Goal: Find specific page/section: Find specific page/section

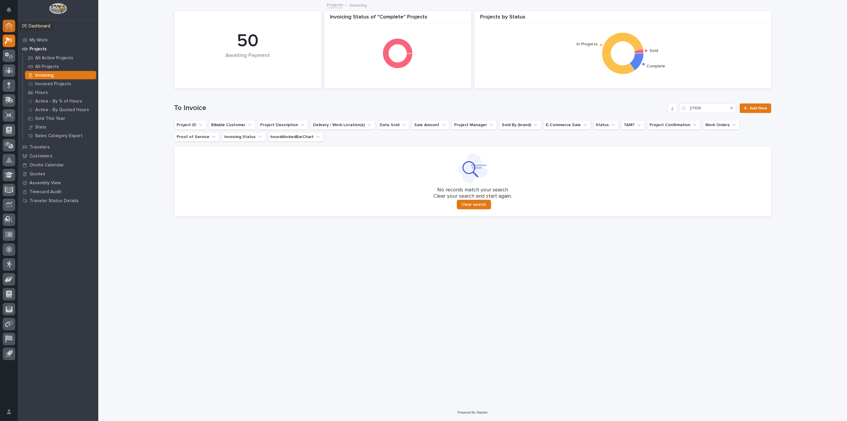
click at [12, 29] on icon at bounding box center [9, 25] width 8 height 7
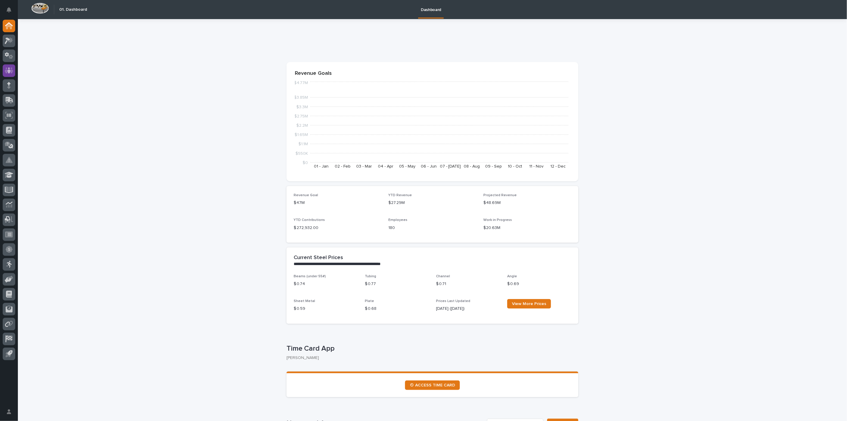
click at [11, 69] on icon at bounding box center [9, 70] width 9 height 6
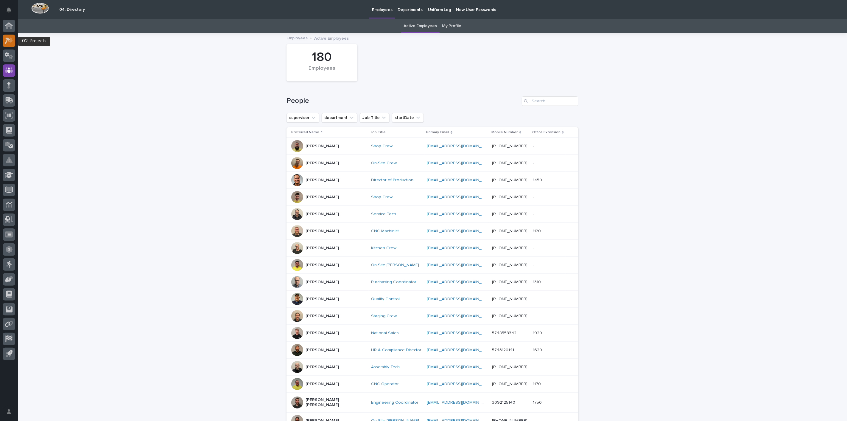
click at [8, 40] on icon at bounding box center [7, 41] width 5 height 7
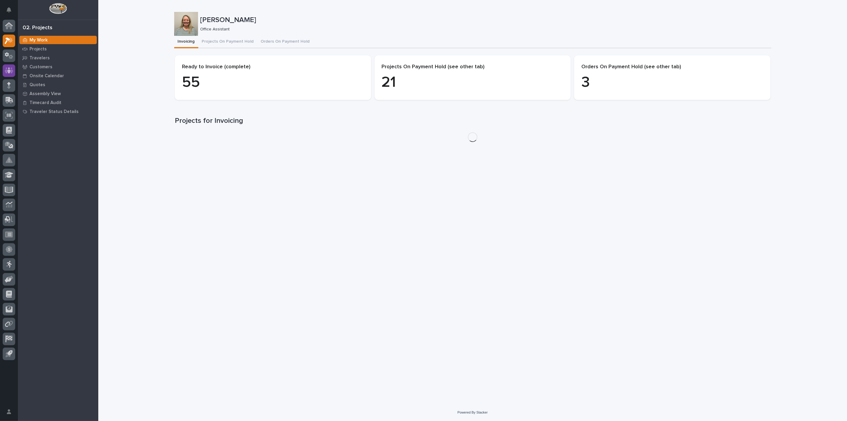
click at [11, 69] on icon at bounding box center [9, 70] width 9 height 6
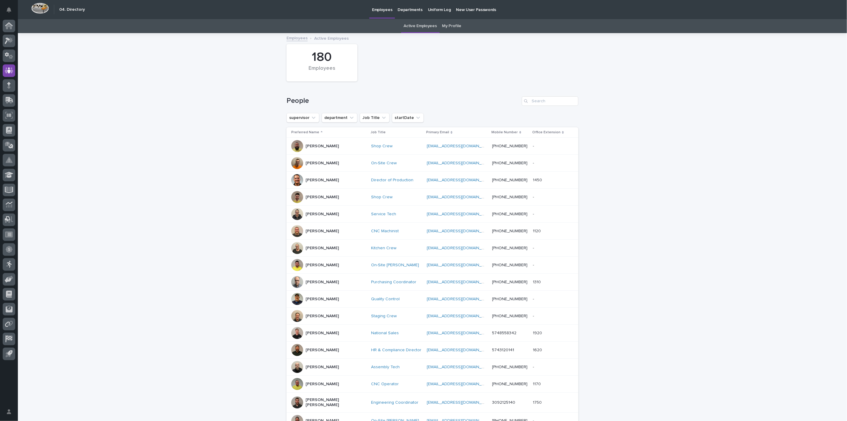
click at [449, 25] on link "My Profile" at bounding box center [451, 26] width 19 height 14
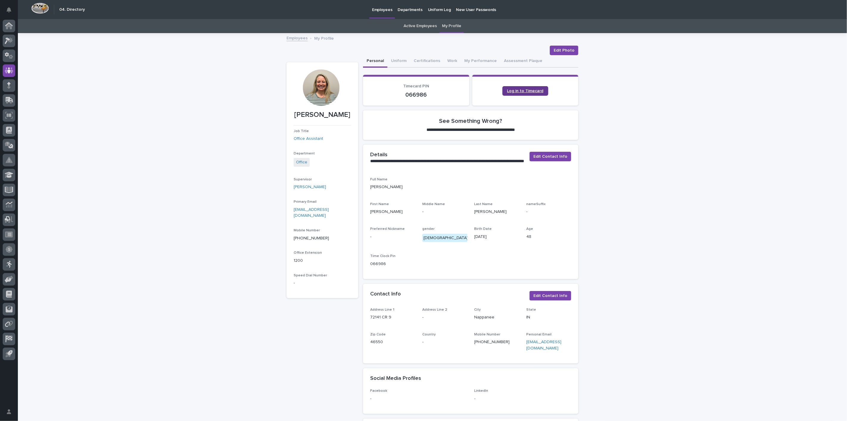
click at [525, 95] on link "Log in to Timecard" at bounding box center [526, 91] width 46 height 10
click at [11, 45] on div at bounding box center [9, 41] width 13 height 13
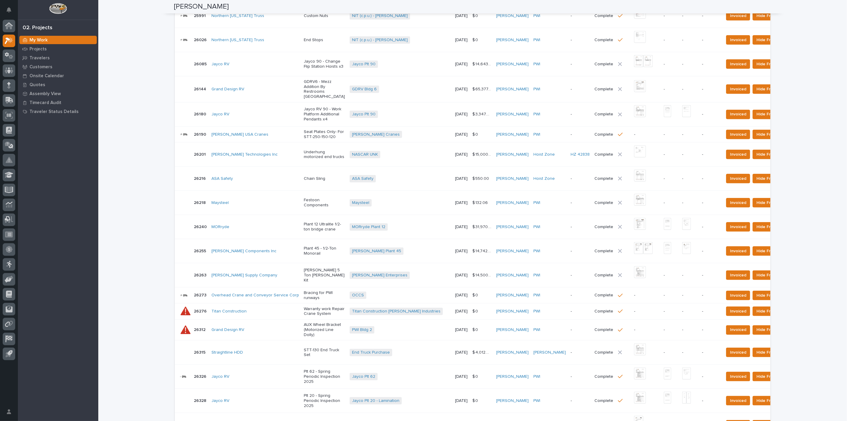
scroll to position [476, 0]
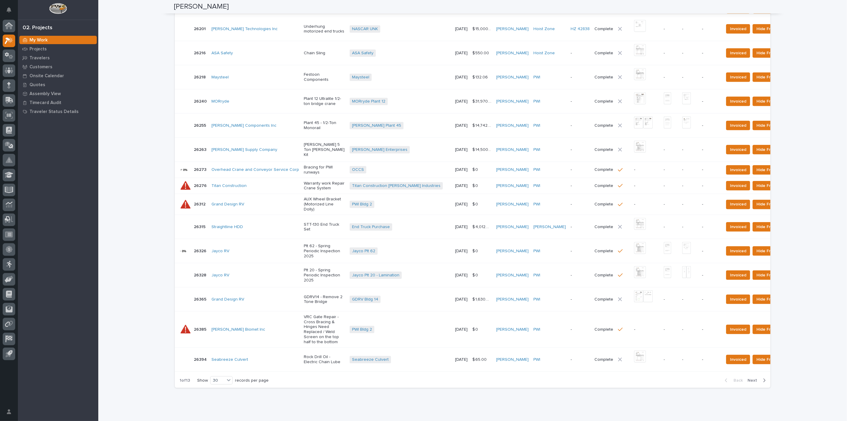
click at [750, 377] on span "Next" at bounding box center [754, 379] width 13 height 5
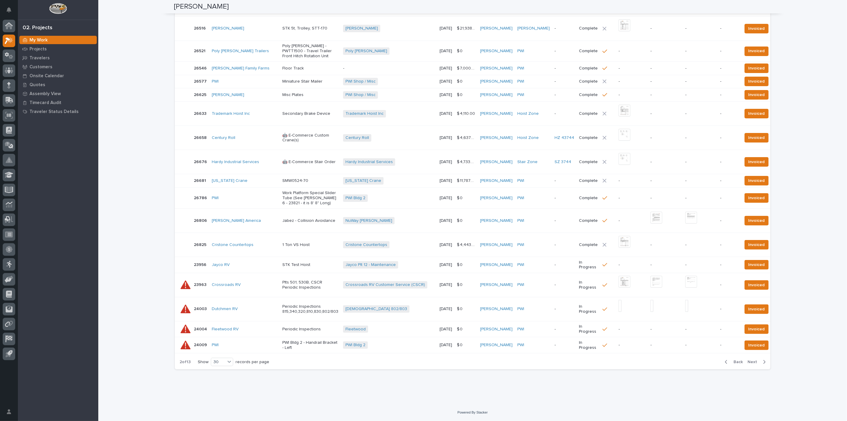
scroll to position [461, 0]
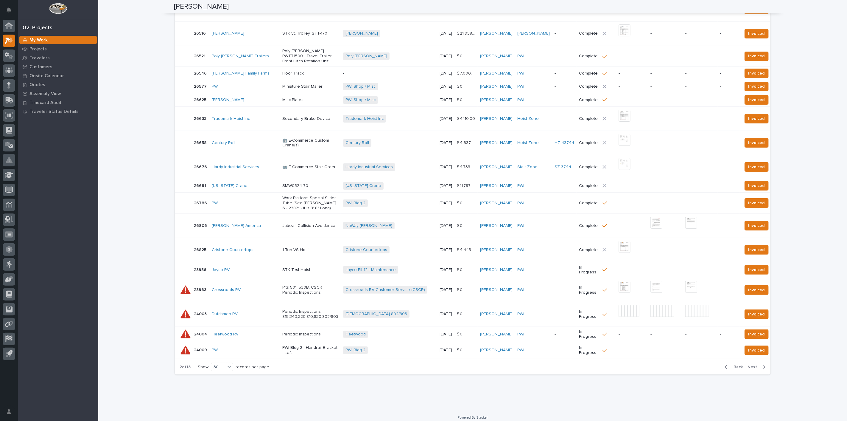
click at [750, 364] on span "Next" at bounding box center [754, 366] width 13 height 5
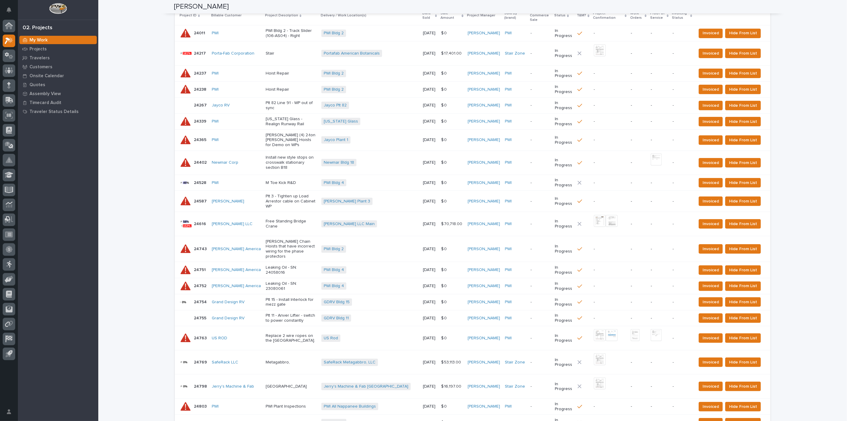
scroll to position [0, 0]
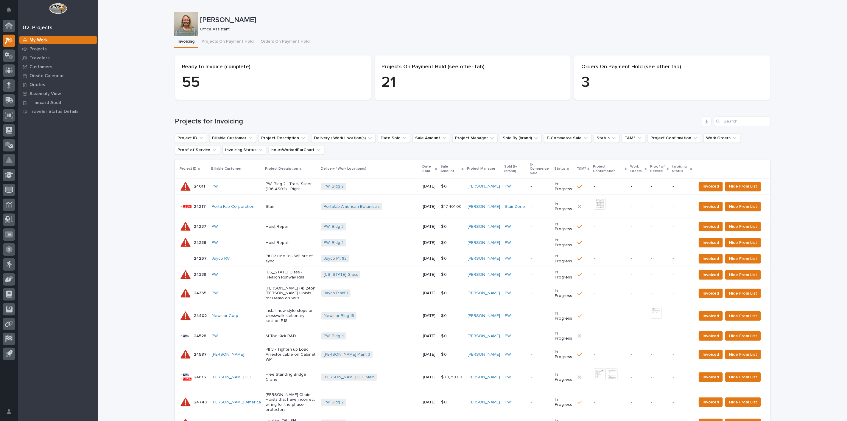
click at [428, 168] on div "Date Sold" at bounding box center [429, 168] width 15 height 11
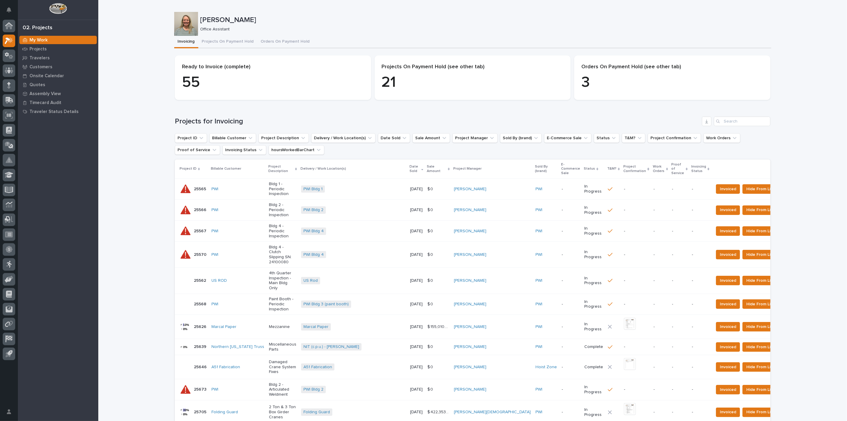
click at [423, 167] on icon at bounding box center [423, 168] width 2 height 3
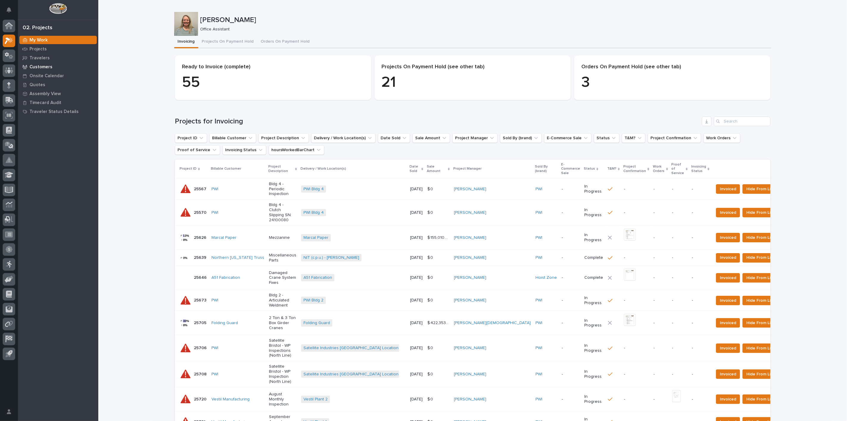
click at [40, 66] on p "Customers" at bounding box center [40, 66] width 23 height 5
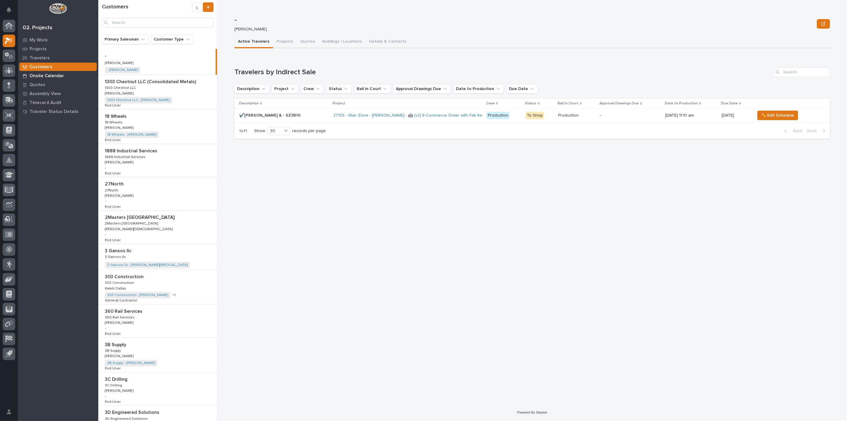
click at [193, 92] on div "1303 Chestnut LLC (Consolidated Metals) 1303 Chestnut LLC (Consolidated Metals)…" at bounding box center [157, 92] width 119 height 34
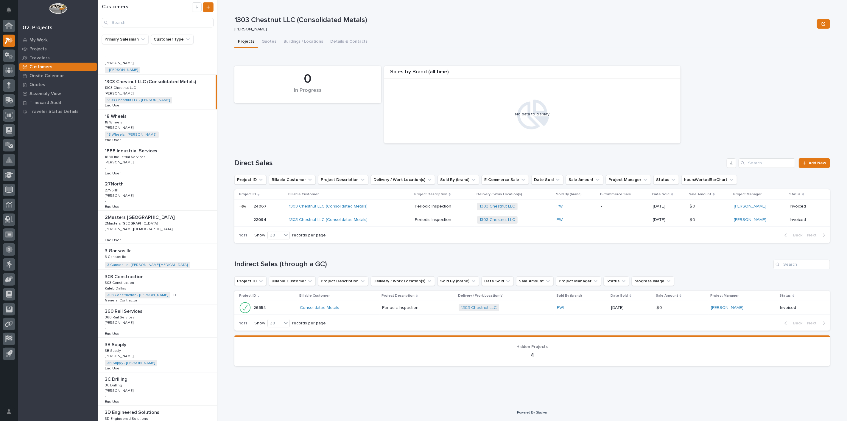
click at [167, 55] on p at bounding box center [159, 56] width 108 height 6
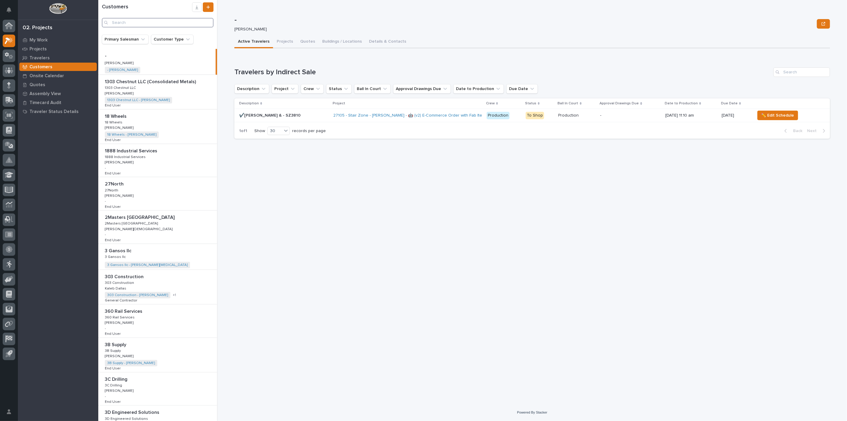
click at [174, 21] on input "Search" at bounding box center [158, 23] width 112 height 10
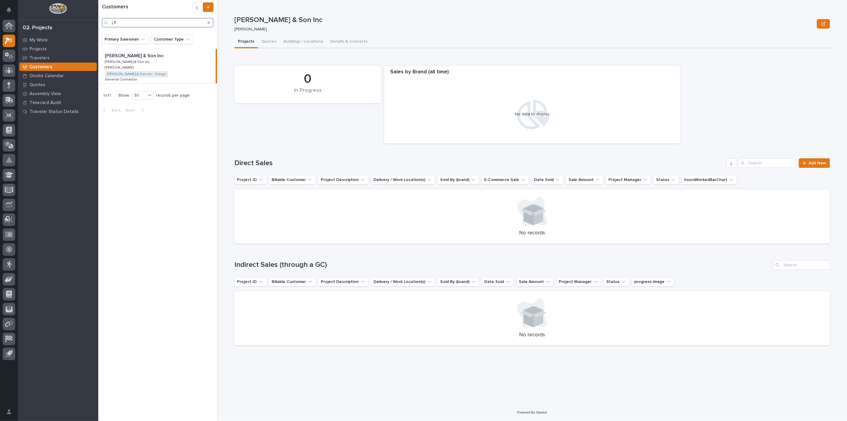
type input "j fl"
click at [171, 63] on div "J [PERSON_NAME] & Son Inc J [PERSON_NAME] & Son Inc J [PERSON_NAME] & Son Inc J…" at bounding box center [156, 66] width 117 height 34
click at [264, 42] on button "Quotes" at bounding box center [269, 42] width 22 height 13
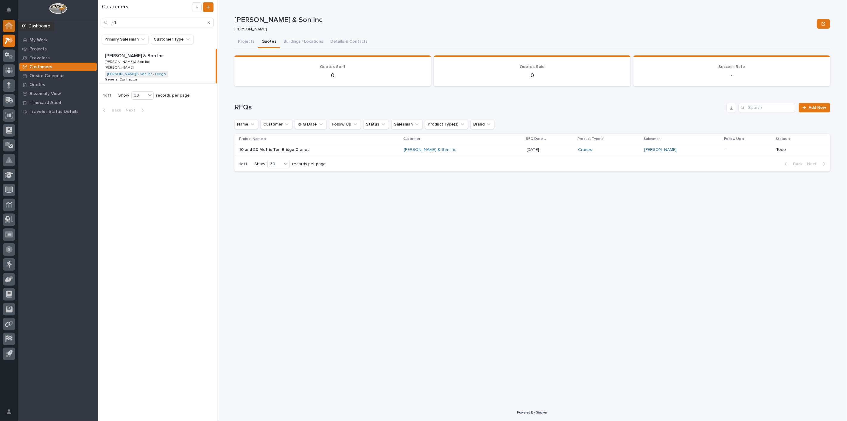
click at [4, 28] on div at bounding box center [9, 26] width 13 height 13
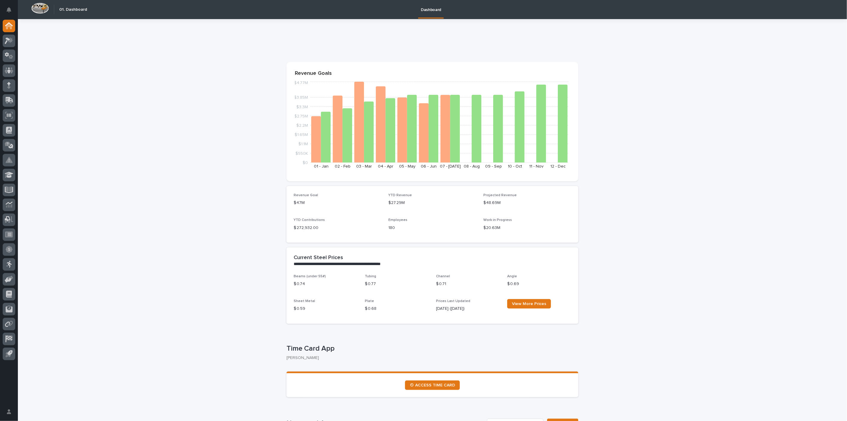
drag, startPoint x: 732, startPoint y: 289, endPoint x: 653, endPoint y: 369, distance: 112.1
